Goal: Communication & Community: Ask a question

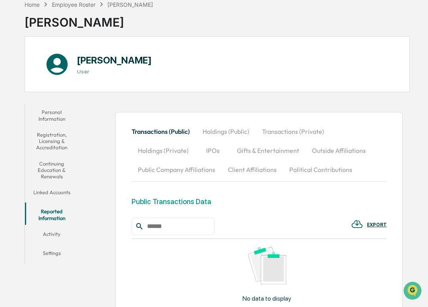
scroll to position [42, 0]
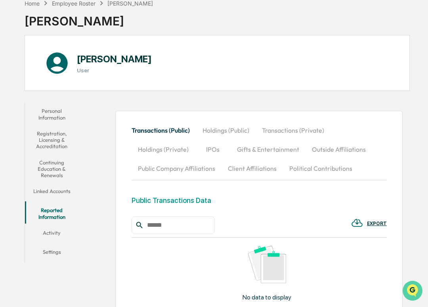
click at [411, 289] on img "Open customer support" at bounding box center [413, 290] width 20 height 16
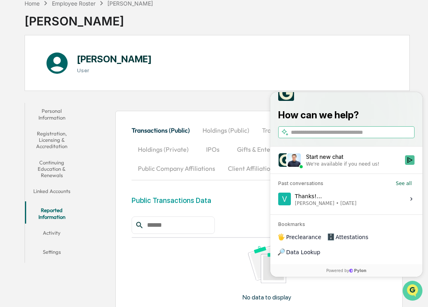
scroll to position [0, 0]
click at [349, 241] on span "Attestations" at bounding box center [352, 237] width 33 height 8
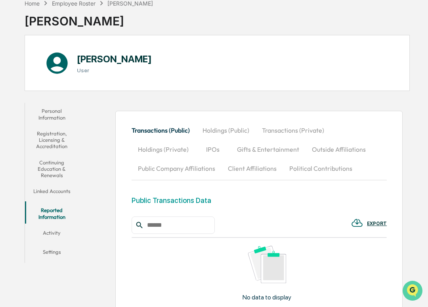
click at [417, 288] on img "Open customer support" at bounding box center [413, 290] width 20 height 16
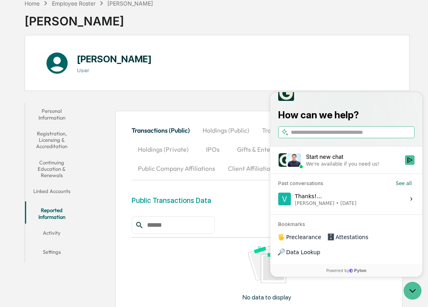
click at [340, 241] on span "Attestations" at bounding box center [352, 237] width 33 height 8
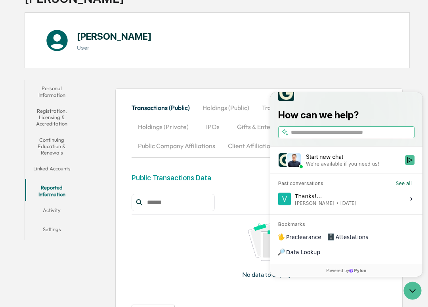
scroll to position [68, 0]
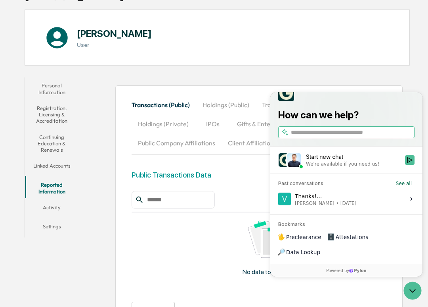
click at [347, 167] on div "We're available if you need us!" at bounding box center [342, 164] width 73 height 6
click at [405, 165] on button "Start new chat We're available if you need us!" at bounding box center [410, 160] width 10 height 10
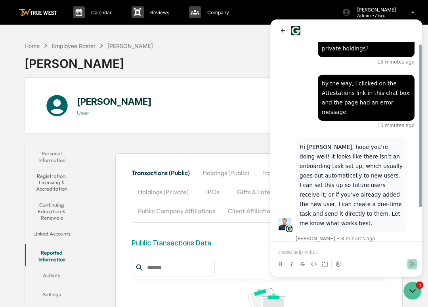
scroll to position [31, 0]
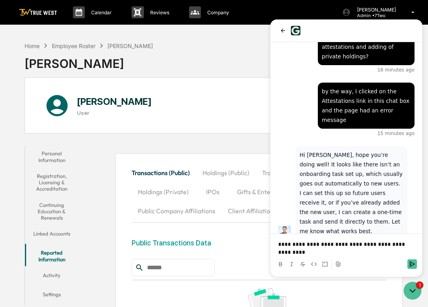
click at [342, 244] on p "**********" at bounding box center [346, 248] width 136 height 16
click at [378, 244] on p "**********" at bounding box center [346, 248] width 136 height 16
click at [377, 244] on p "**********" at bounding box center [346, 248] width 136 height 16
click at [413, 265] on icon "Send" at bounding box center [412, 264] width 6 height 6
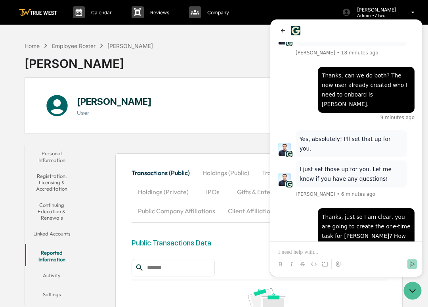
scroll to position [291, 0]
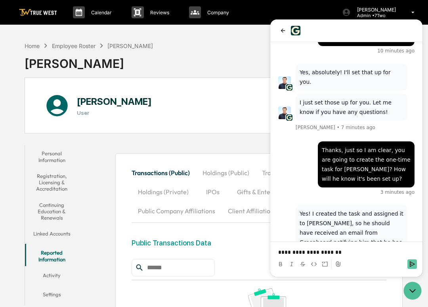
click at [413, 264] on icon "Send" at bounding box center [412, 264] width 6 height 6
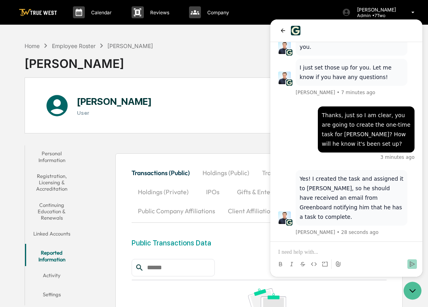
click at [207, 54] on div "Home Employee Roster Cole Shwayder Cole Shwayder" at bounding box center [218, 58] width 386 height 40
